Goal: Find specific page/section: Find specific page/section

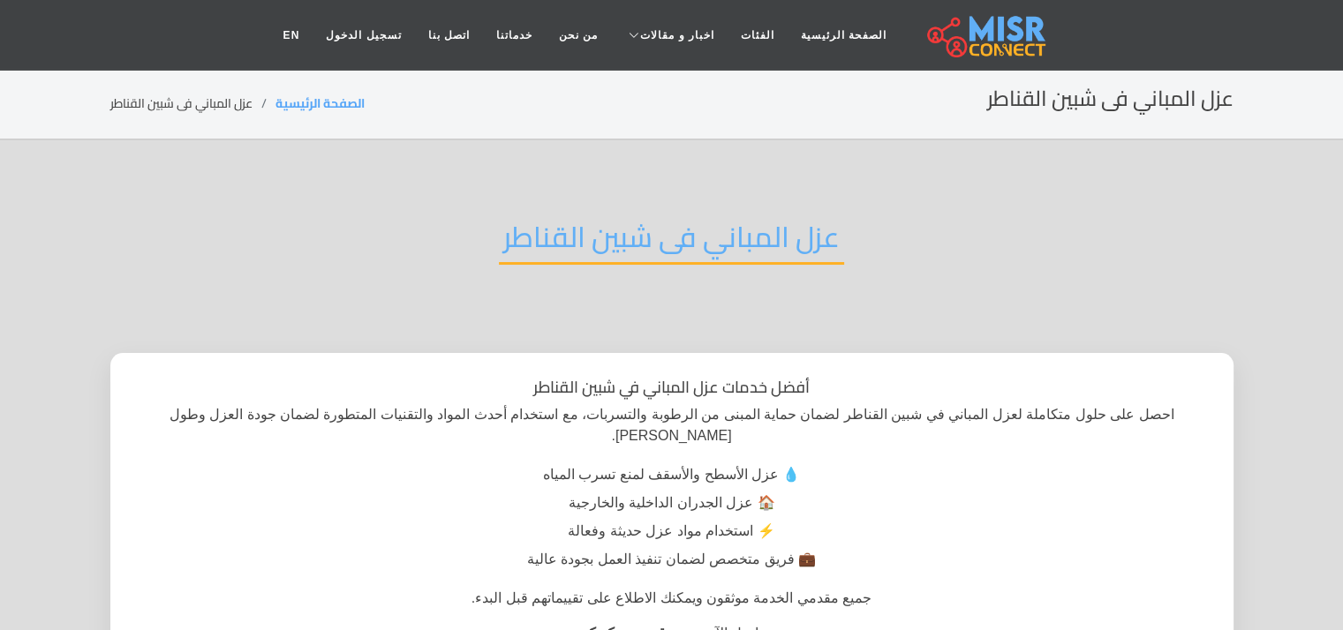
scroll to position [88, 0]
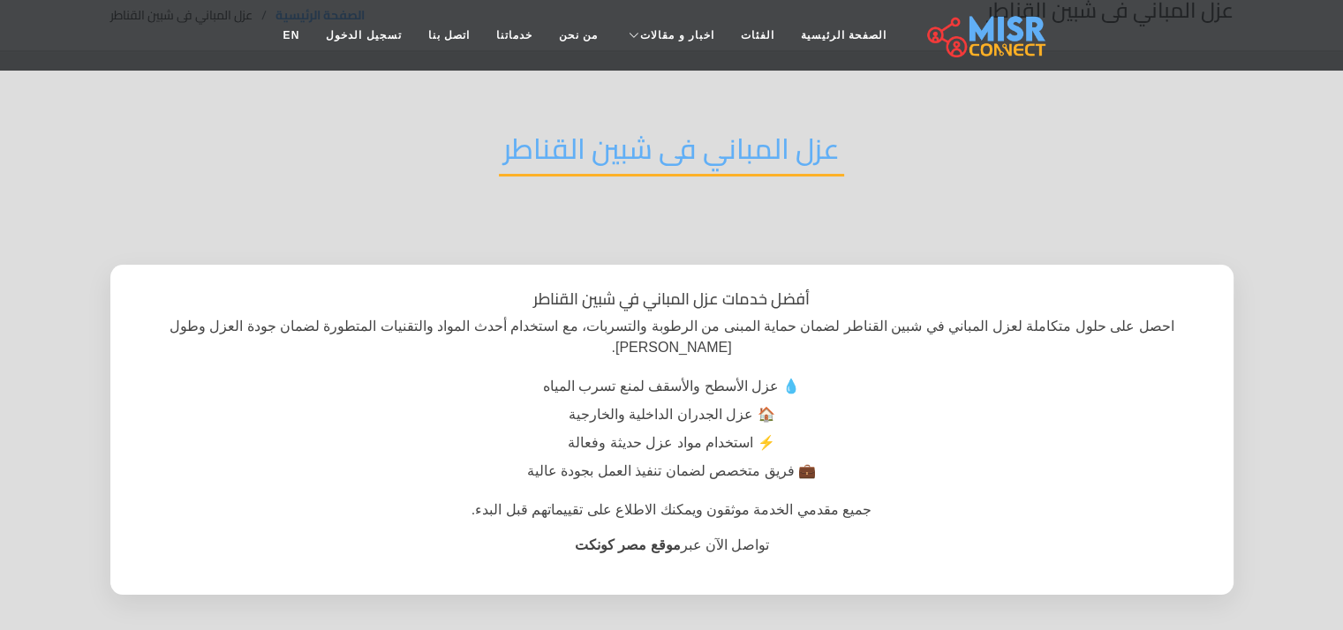
click at [918, 401] on li "🏠 عزل الجدران الداخلية والخارجية" at bounding box center [672, 415] width 1074 height 28
click at [530, 36] on link "خدماتنا" at bounding box center [514, 36] width 63 height 34
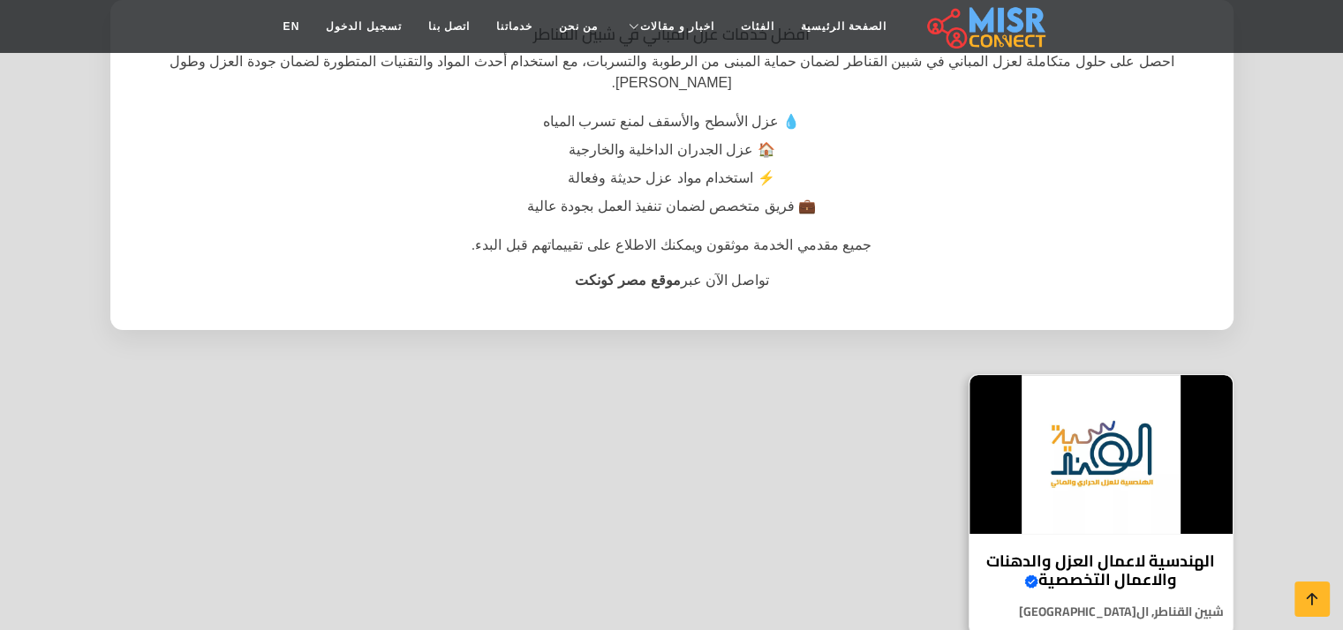
click at [1126, 552] on h4 "الهندسية لاعمال العزل والدهنات والاعمال التخصصية Verified account" at bounding box center [1101, 571] width 237 height 38
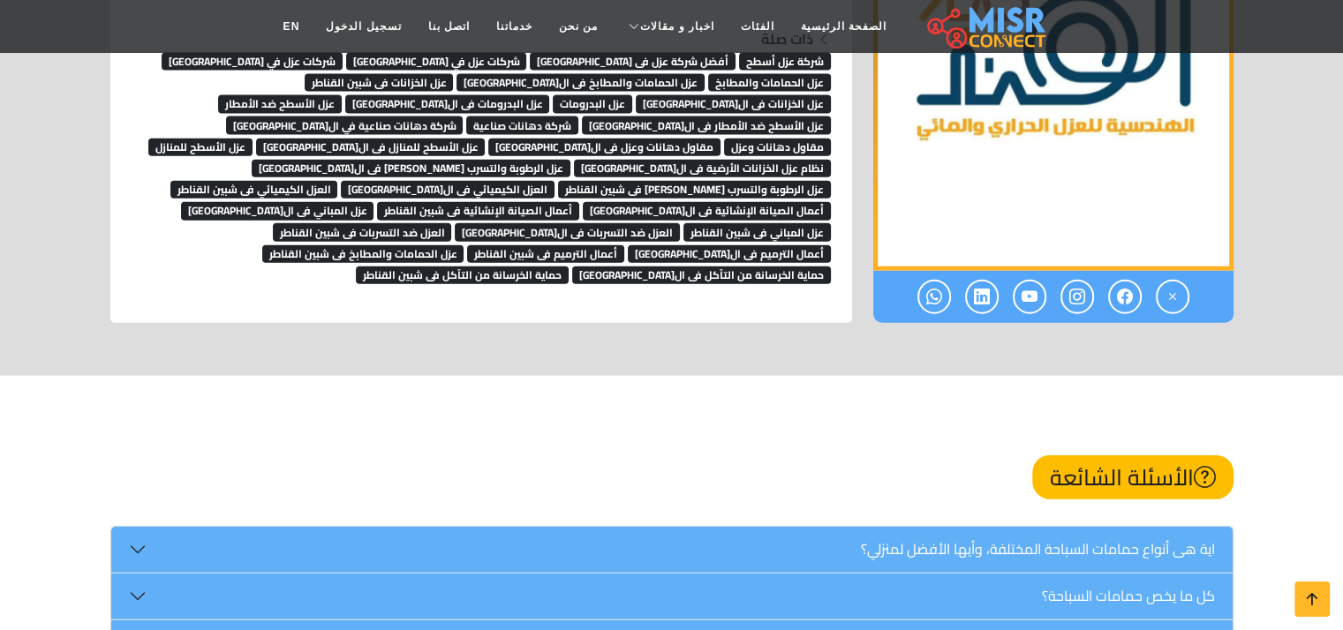
scroll to position [10861, 0]
